Goal: Task Accomplishment & Management: Use online tool/utility

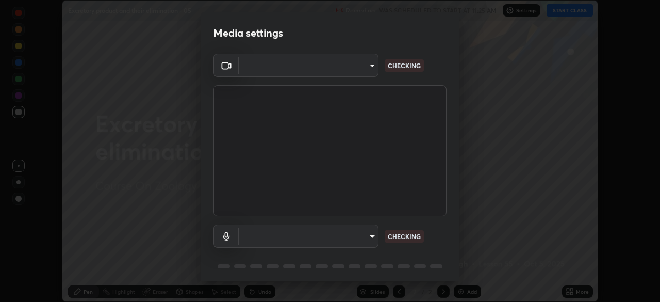
scroll to position [37, 0]
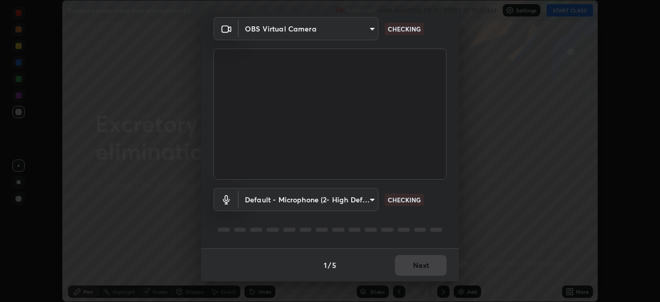
type input "c08bce05bf8d5aea718a1be68f52da0599af41aa0cc24399225b9d00f0db6711"
click at [371, 200] on body "Erase all Excretory product and their elimination - 05 Recording WAS SCHEDULED …" at bounding box center [330, 151] width 660 height 302
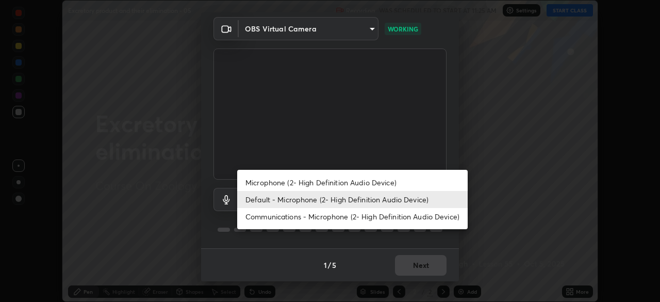
click at [402, 217] on li "Communications - Microphone (2- High Definition Audio Device)" at bounding box center [352, 216] width 230 height 17
type input "communications"
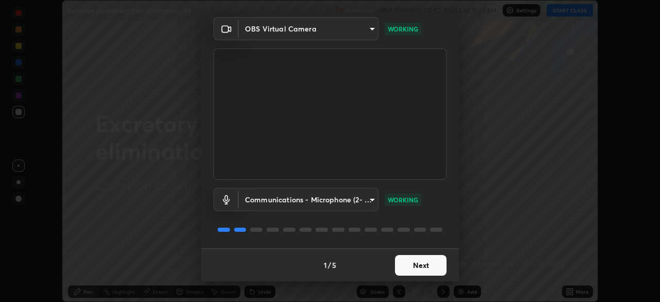
click at [423, 262] on button "Next" at bounding box center [421, 265] width 52 height 21
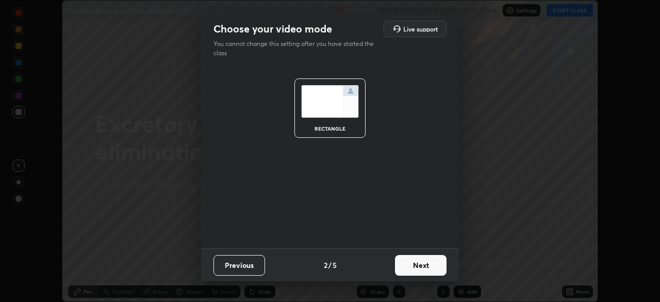
scroll to position [0, 0]
click at [429, 264] on button "Next" at bounding box center [421, 265] width 52 height 21
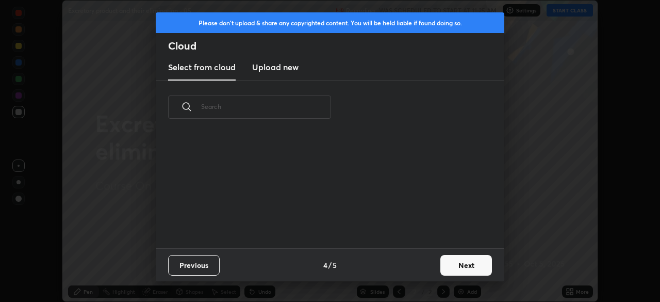
click at [429, 261] on div "Previous 4 / 5 Next" at bounding box center [330, 264] width 348 height 33
click at [434, 267] on div "Previous 4 / 5 Next" at bounding box center [330, 264] width 348 height 33
click at [440, 266] on button "Next" at bounding box center [466, 265] width 52 height 21
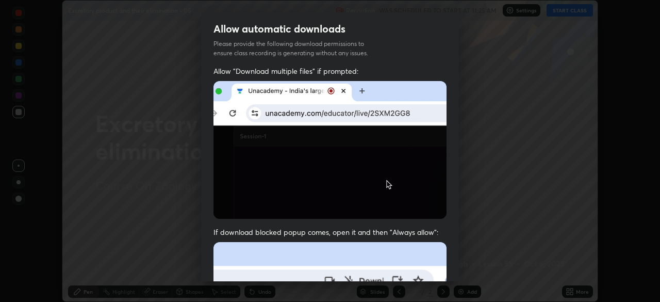
click at [453, 263] on div "Allow "Download multiple files" if prompted: If download blocked popup comes, o…" at bounding box center [330, 283] width 258 height 434
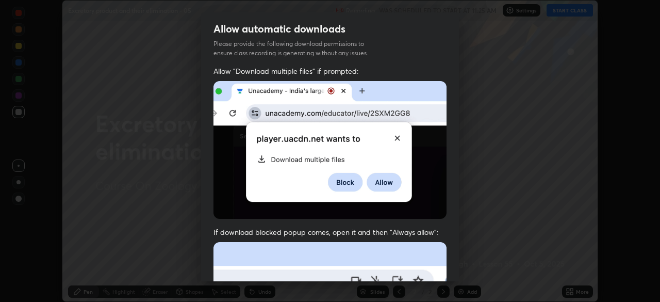
click at [453, 264] on div "Allow "Download multiple files" if prompted: If download blocked popup comes, o…" at bounding box center [330, 283] width 258 height 434
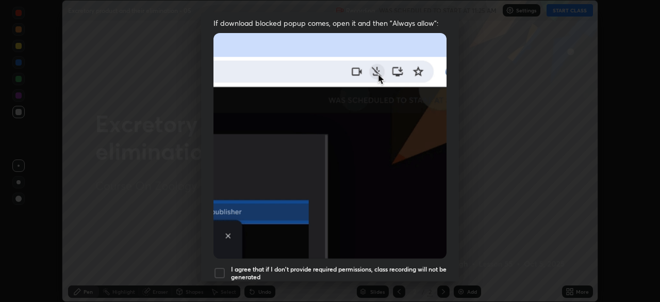
scroll to position [247, 0]
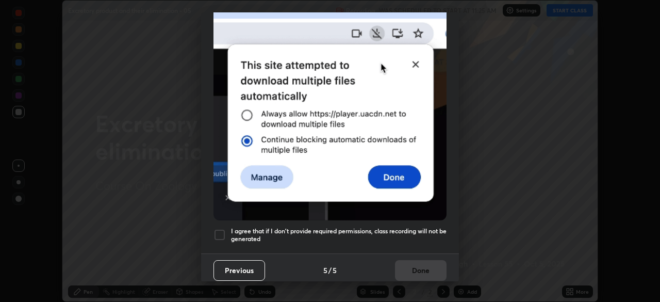
click at [424, 234] on h5 "I agree that if I don't provide required permissions, class recording will not …" at bounding box center [338, 235] width 215 height 16
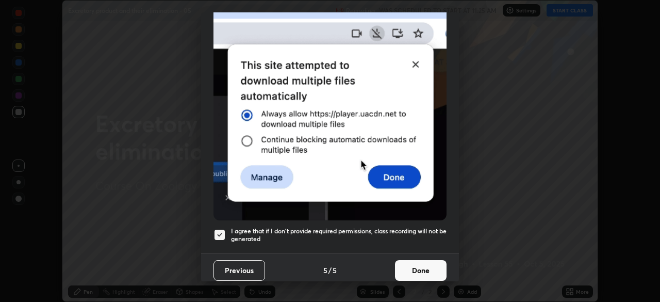
click at [424, 270] on button "Done" at bounding box center [421, 270] width 52 height 21
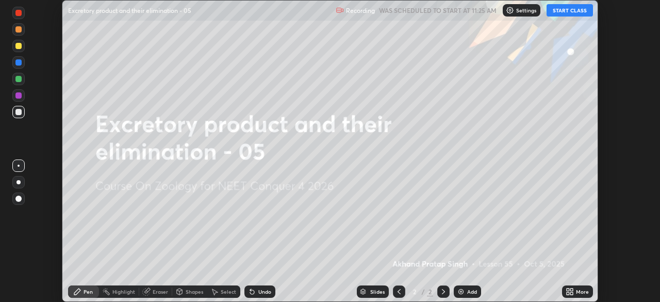
click at [561, 11] on button "START CLASS" at bounding box center [569, 10] width 46 height 12
click at [569, 291] on icon at bounding box center [570, 291] width 8 height 8
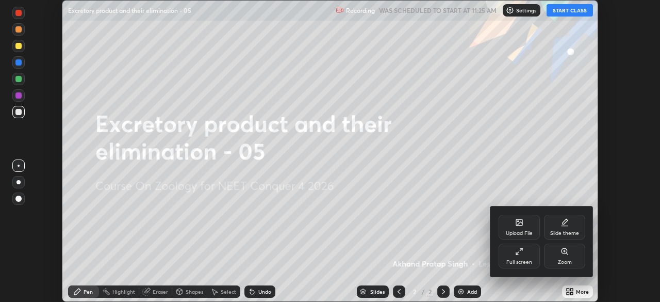
click at [518, 229] on div "Upload File" at bounding box center [518, 226] width 41 height 25
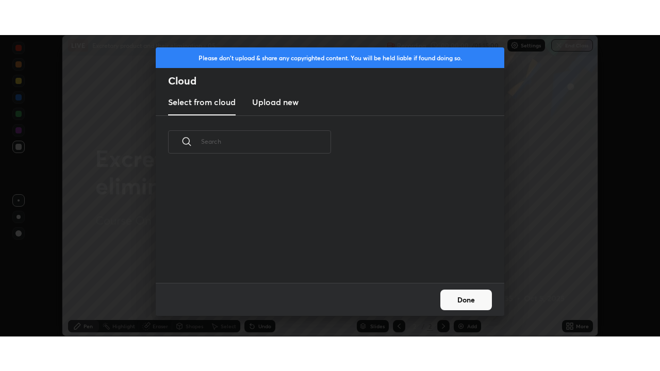
scroll to position [114, 331]
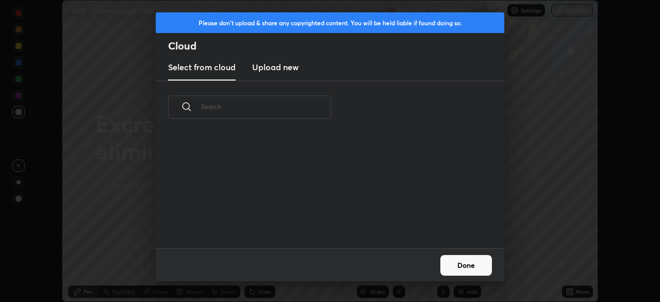
click at [282, 71] on h3 "Upload new" at bounding box center [275, 67] width 46 height 12
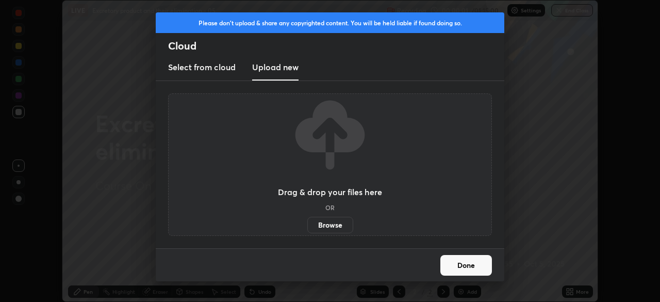
click at [331, 224] on label "Browse" at bounding box center [330, 225] width 46 height 16
click at [307, 224] on input "Browse" at bounding box center [307, 225] width 0 height 16
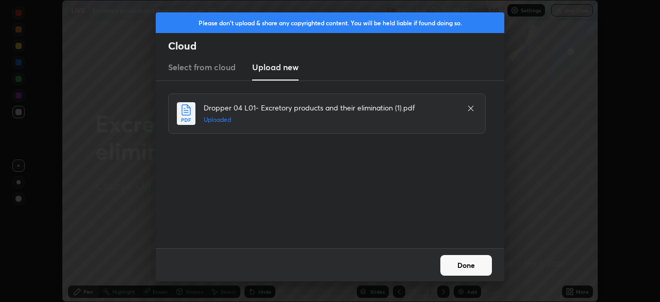
click at [469, 264] on button "Done" at bounding box center [466, 265] width 52 height 21
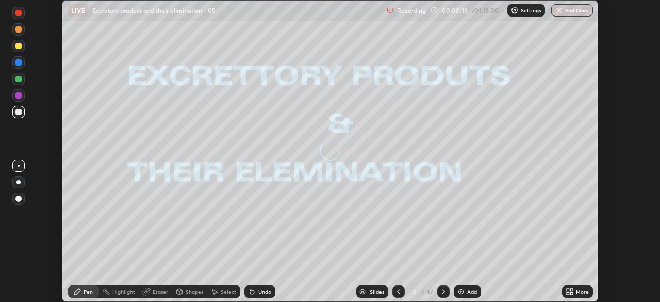
click at [573, 292] on icon at bounding box center [571, 293] width 3 height 3
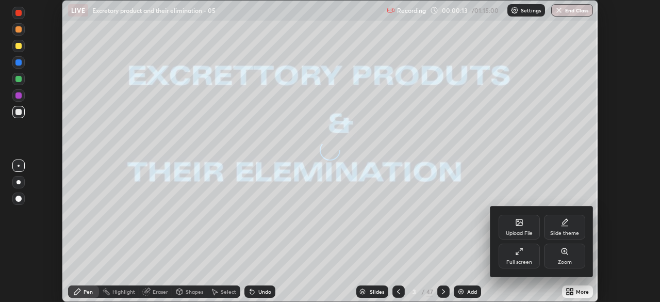
click at [522, 257] on div "Full screen" at bounding box center [518, 255] width 41 height 25
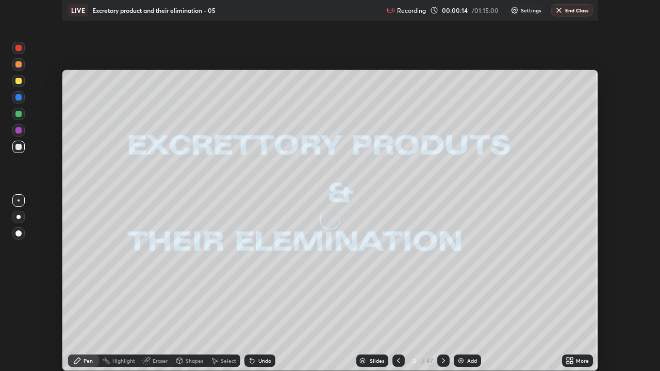
scroll to position [371, 660]
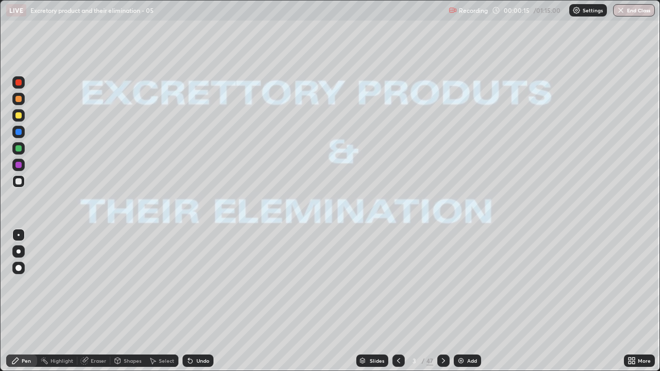
click at [370, 301] on div "Slides" at bounding box center [372, 361] width 32 height 12
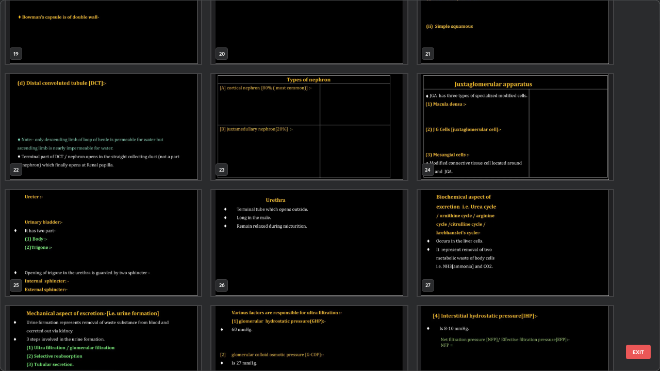
scroll to position [737, 0]
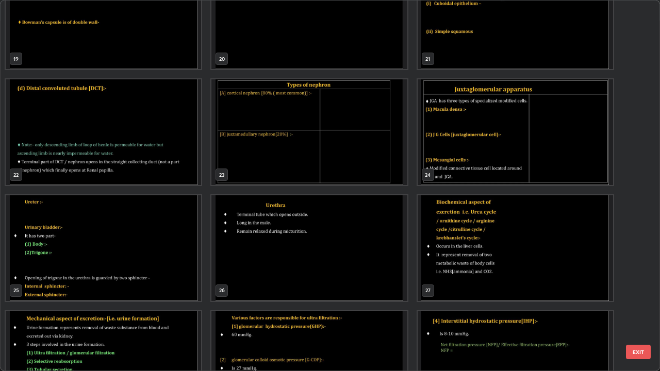
click at [103, 267] on img "grid" at bounding box center [103, 248] width 195 height 106
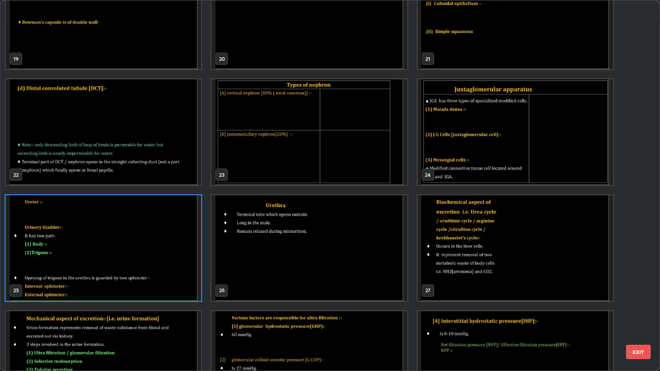
click at [102, 268] on img "grid" at bounding box center [103, 248] width 195 height 106
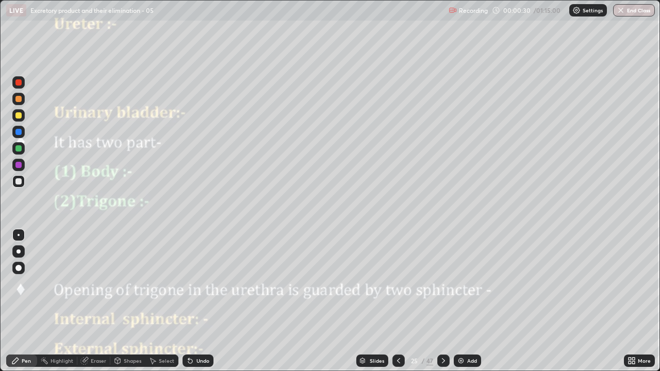
click at [19, 266] on div at bounding box center [18, 268] width 6 height 6
click at [19, 83] on div at bounding box center [18, 82] width 6 height 6
click at [20, 252] on div at bounding box center [18, 252] width 4 height 4
click at [19, 84] on div at bounding box center [18, 82] width 6 height 6
click at [23, 254] on div at bounding box center [18, 251] width 12 height 12
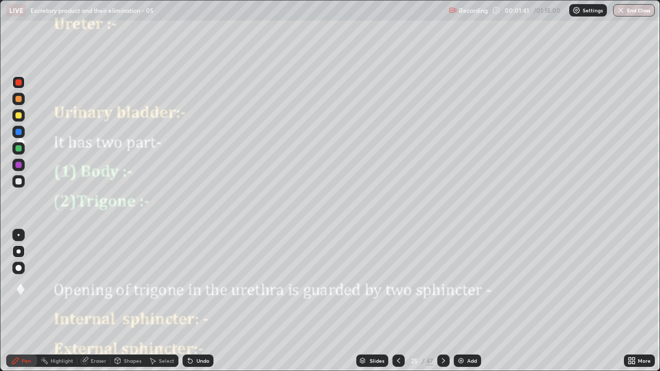
click at [20, 148] on div at bounding box center [18, 148] width 6 height 6
click at [19, 99] on div at bounding box center [18, 99] width 6 height 6
click at [22, 234] on div at bounding box center [18, 235] width 12 height 12
click at [19, 252] on div at bounding box center [18, 252] width 4 height 4
click at [18, 132] on div at bounding box center [18, 132] width 6 height 6
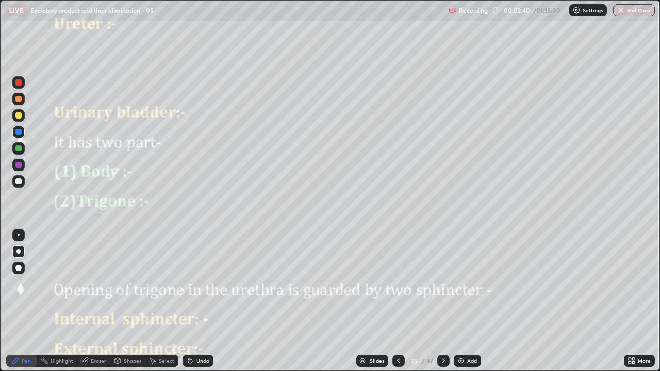
click at [24, 231] on div at bounding box center [18, 235] width 12 height 16
click at [21, 182] on div at bounding box center [18, 181] width 6 height 6
click at [19, 116] on div at bounding box center [18, 115] width 6 height 6
click at [21, 182] on div at bounding box center [18, 181] width 6 height 6
click at [18, 131] on div at bounding box center [18, 132] width 6 height 6
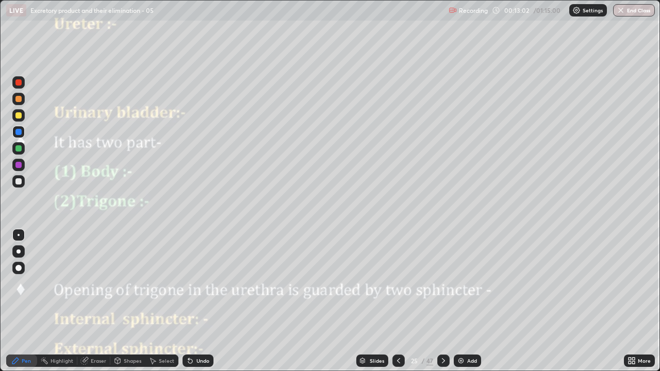
click at [23, 181] on div at bounding box center [18, 181] width 12 height 12
click at [197, 301] on div "Undo" at bounding box center [202, 360] width 13 height 5
click at [193, 301] on div "Undo" at bounding box center [197, 361] width 31 height 12
click at [442, 301] on icon at bounding box center [443, 361] width 8 height 8
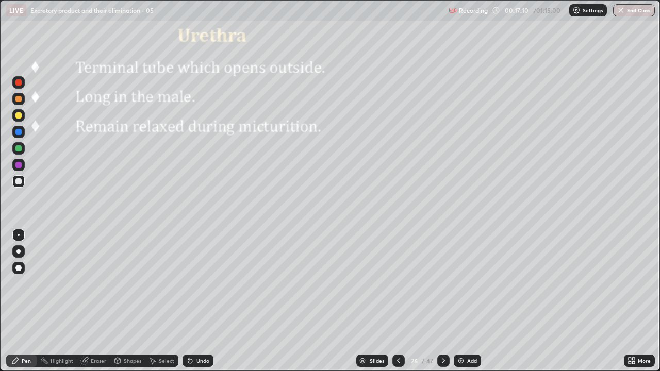
click at [396, 301] on icon at bounding box center [398, 361] width 8 height 8
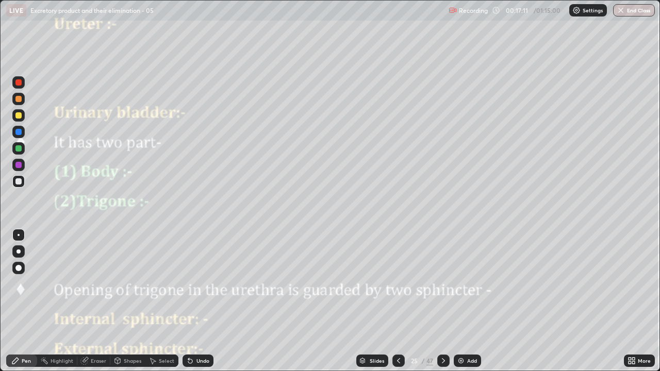
click at [463, 301] on img at bounding box center [461, 361] width 8 height 8
click at [197, 301] on div "Undo" at bounding box center [202, 360] width 13 height 5
click at [198, 301] on div "Undo" at bounding box center [197, 361] width 31 height 12
click at [192, 301] on div "Undo" at bounding box center [197, 361] width 31 height 12
